Goal: Task Accomplishment & Management: Manage account settings

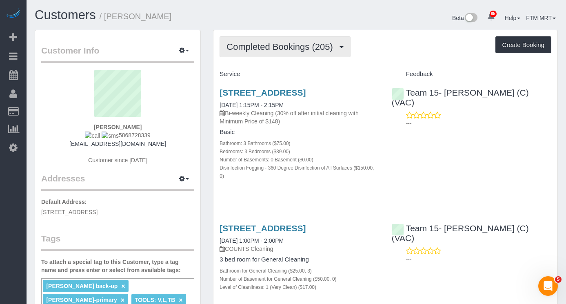
click at [314, 55] on button "Completed Bookings (205)" at bounding box center [285, 46] width 131 height 21
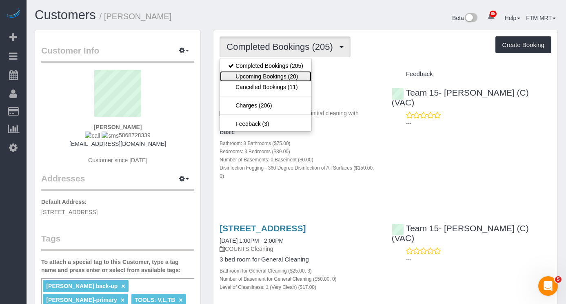
click at [280, 77] on link "Upcoming Bookings (20)" at bounding box center [265, 76] width 91 height 11
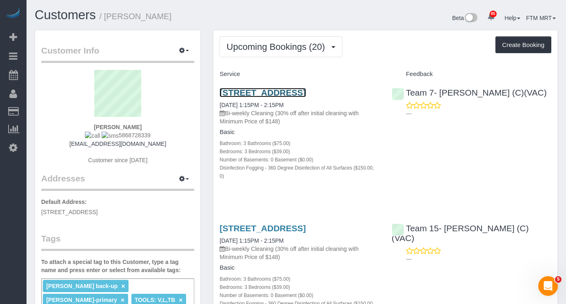
click at [236, 93] on link "[STREET_ADDRESS]" at bounding box center [263, 92] width 86 height 9
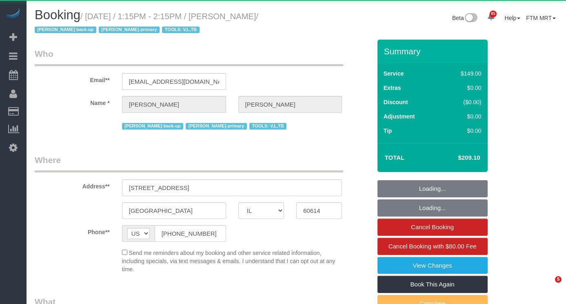
select select "IL"
select select "object:1304"
select select "3"
select select "number:1"
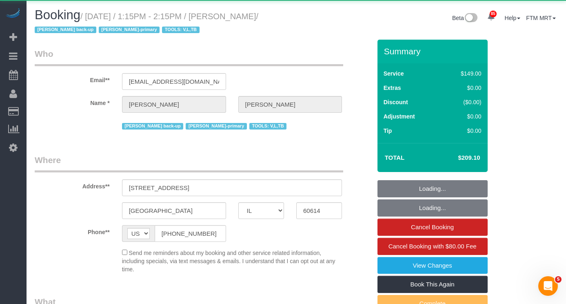
select select "number:66"
select select "number:139"
select select "number:104"
select select "number:98"
select select "number:141"
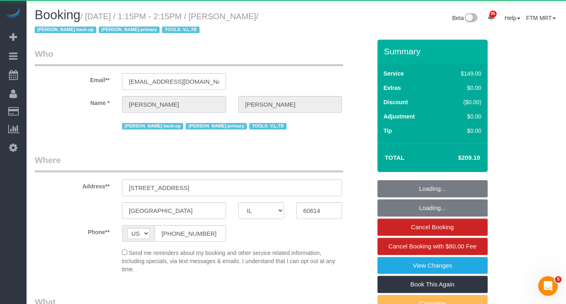
select select "number:143"
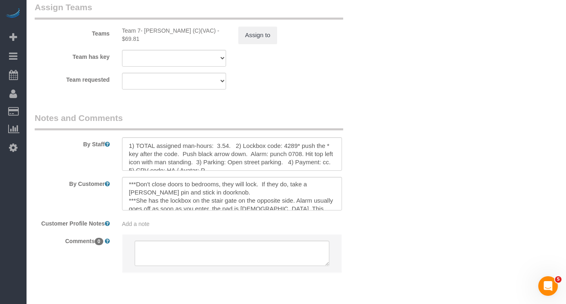
scroll to position [2, 0]
click at [343, 177] on div at bounding box center [232, 193] width 233 height 33
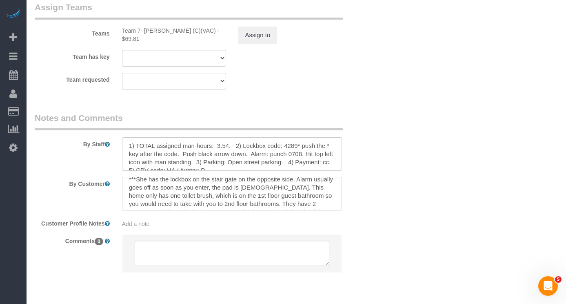
scroll to position [21, 0]
drag, startPoint x: 127, startPoint y: 178, endPoint x: 277, endPoint y: 180, distance: 149.4
click at [277, 180] on textarea at bounding box center [232, 193] width 220 height 33
